Goal: Obtain resource: Obtain resource

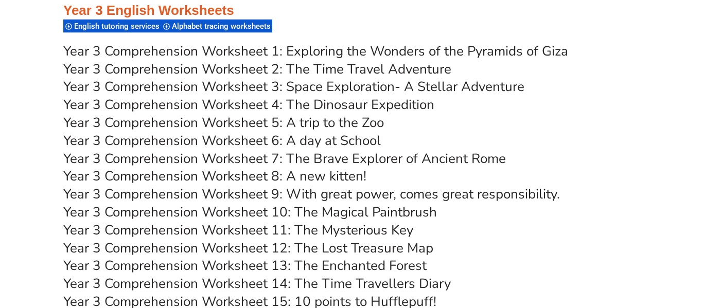
click at [406, 230] on link "Year 3 Comprehension Worksheet 11: The Mysterious Key" at bounding box center [238, 230] width 350 height 18
click at [378, 34] on div at bounding box center [351, 38] width 576 height 8
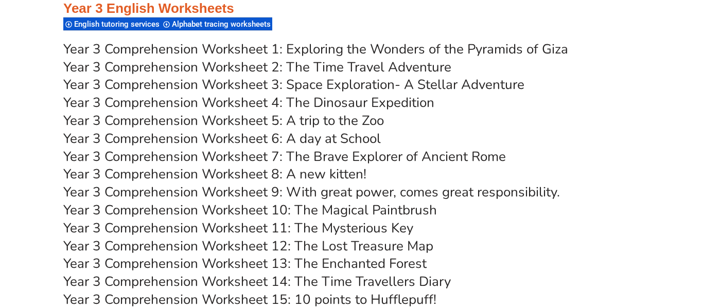
scroll to position [3416, 0]
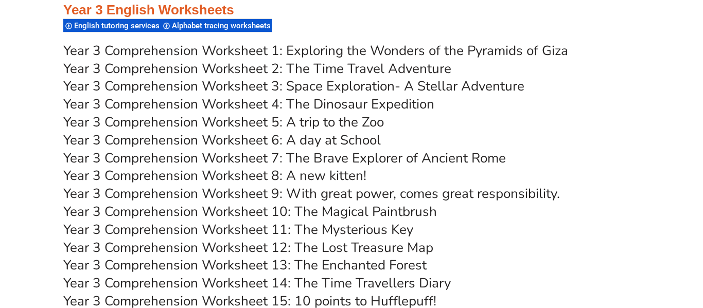
click at [283, 106] on link "Year 3 Comprehension Worksheet 4: The Dinosaur Expedition" at bounding box center [248, 104] width 371 height 18
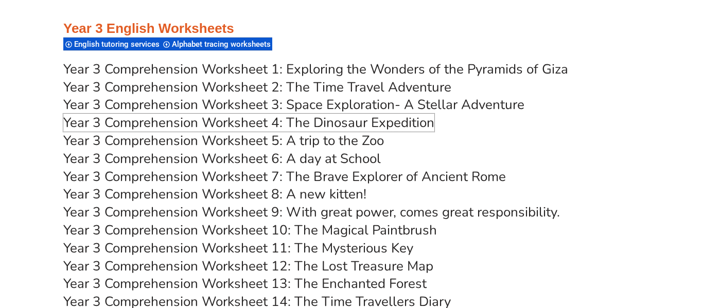
scroll to position [3415, 0]
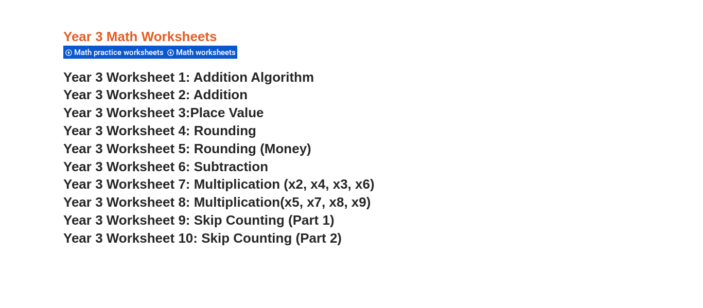
scroll to position [1496, 0]
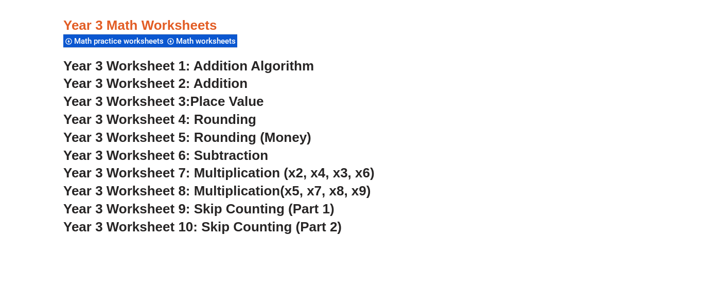
click at [226, 66] on link "Year 3 Worksheet 1: Addition Algorithm" at bounding box center [188, 65] width 250 height 15
click at [229, 194] on span "Year 3 Worksheet 8: Multiplication" at bounding box center [171, 190] width 217 height 15
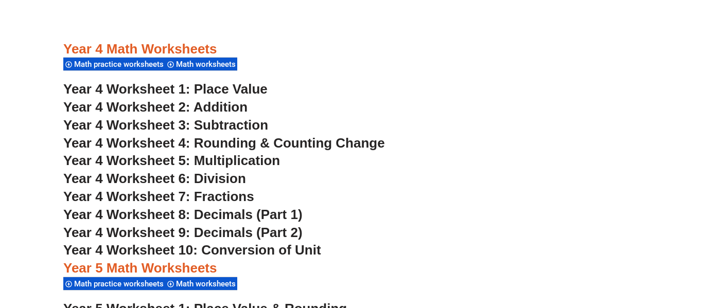
scroll to position [1901, 0]
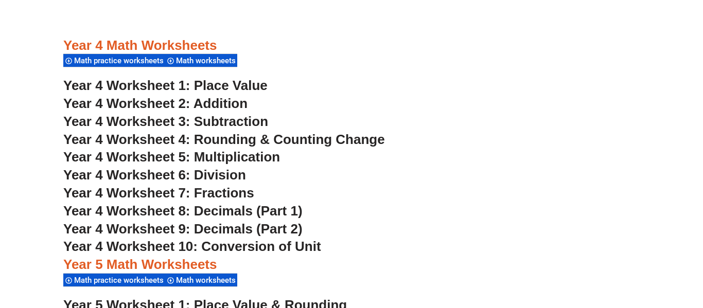
click at [219, 101] on span "Year 4 Worksheet 2: Addition" at bounding box center [155, 103] width 184 height 15
